Goal: Task Accomplishment & Management: Manage account settings

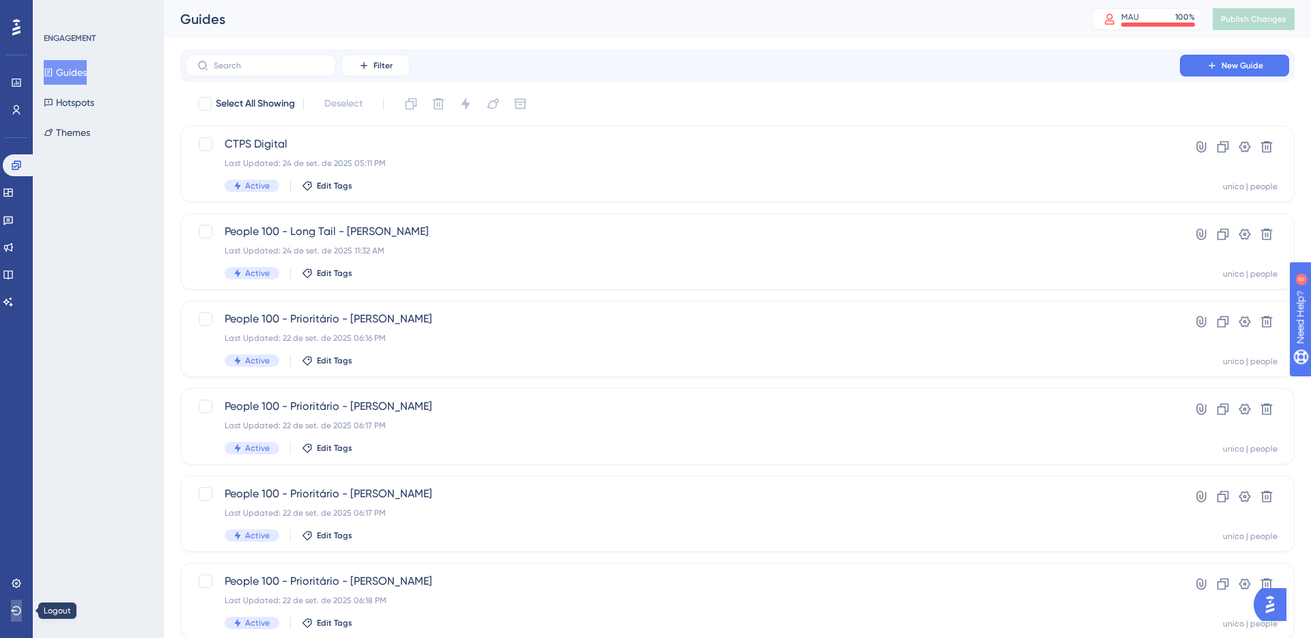
click at [17, 606] on icon at bounding box center [16, 610] width 10 height 9
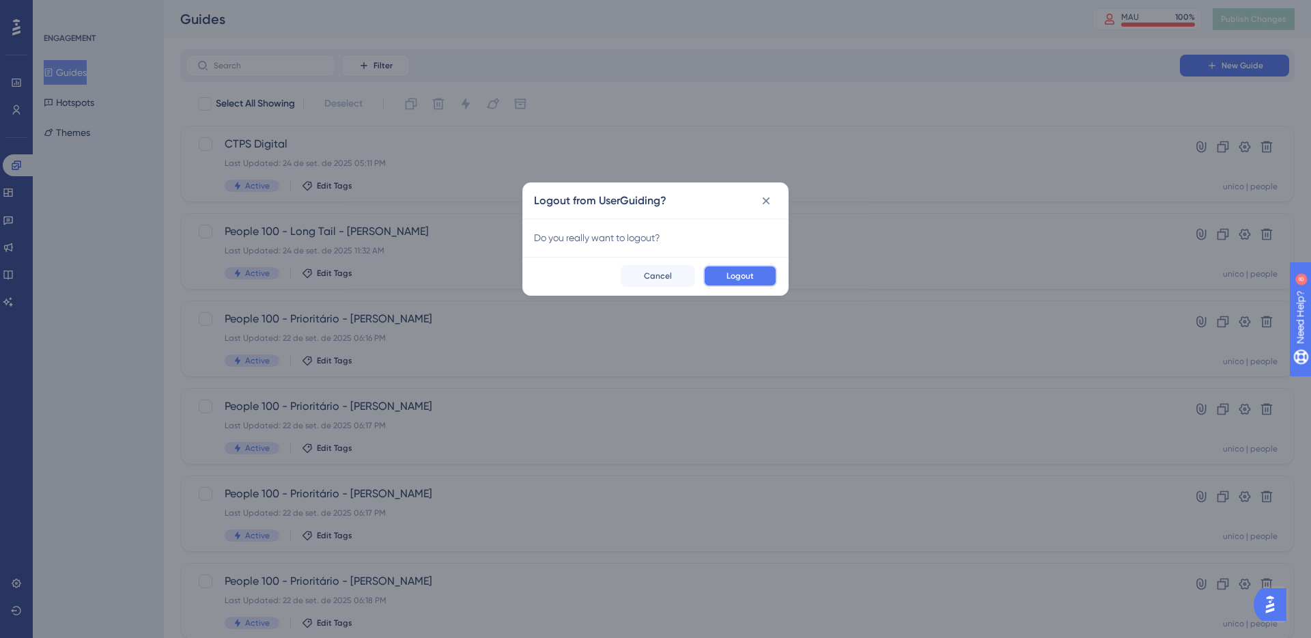
click at [749, 277] on span "Logout" at bounding box center [739, 275] width 27 height 11
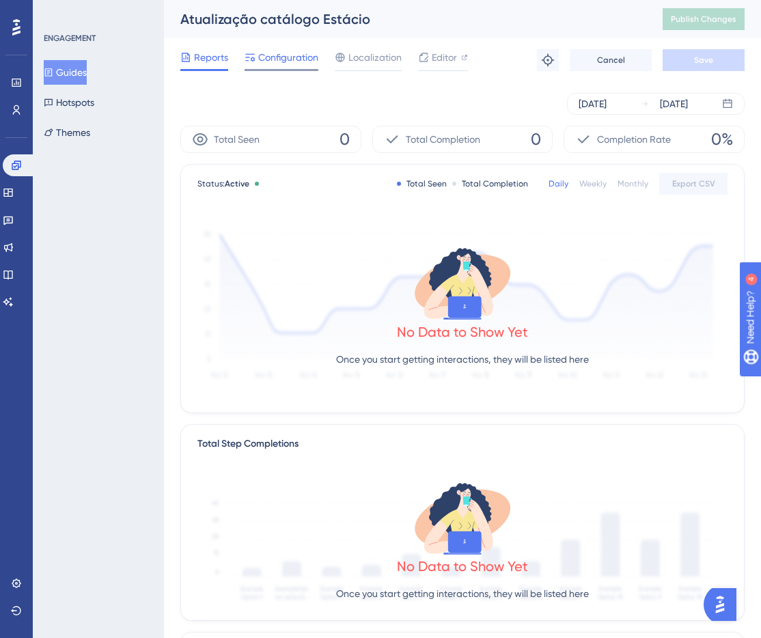
click at [291, 57] on span "Configuration" at bounding box center [288, 57] width 60 height 16
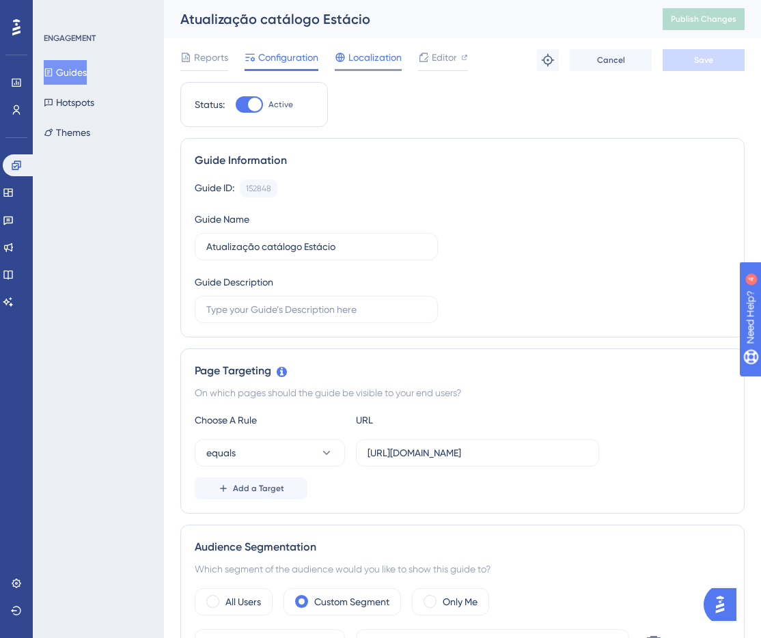
click at [380, 63] on span "Localization" at bounding box center [374, 57] width 53 height 16
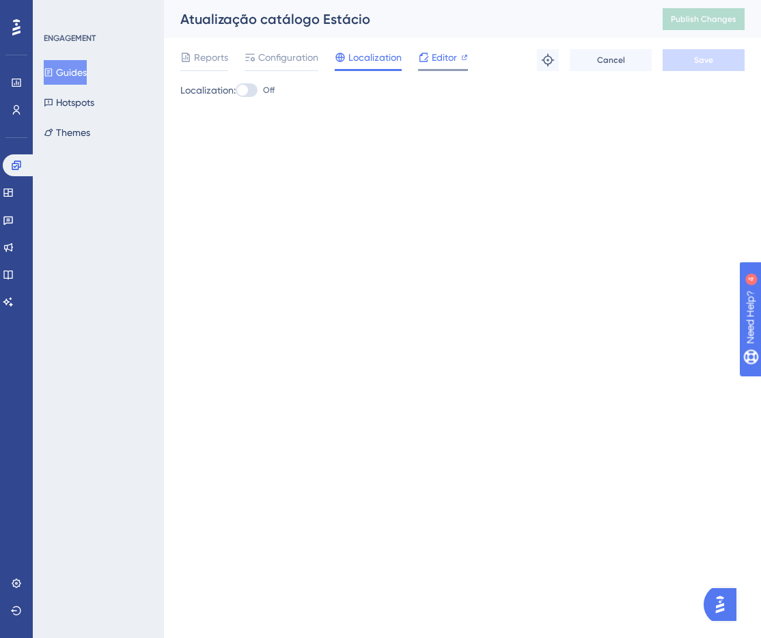
click at [458, 54] on div "Editor" at bounding box center [443, 57] width 50 height 16
click at [219, 67] on div "Reports" at bounding box center [204, 60] width 48 height 22
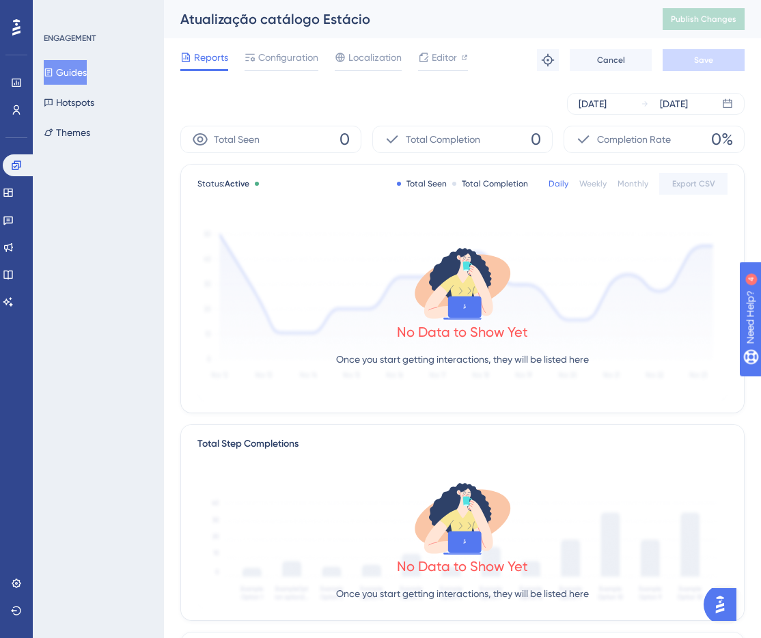
click at [493, 149] on div "Total Completion 0" at bounding box center [462, 139] width 181 height 27
click at [328, 141] on div "Total Seen 0" at bounding box center [270, 139] width 181 height 27
click at [548, 58] on icon at bounding box center [548, 60] width 14 height 14
